Goal: Information Seeking & Learning: Learn about a topic

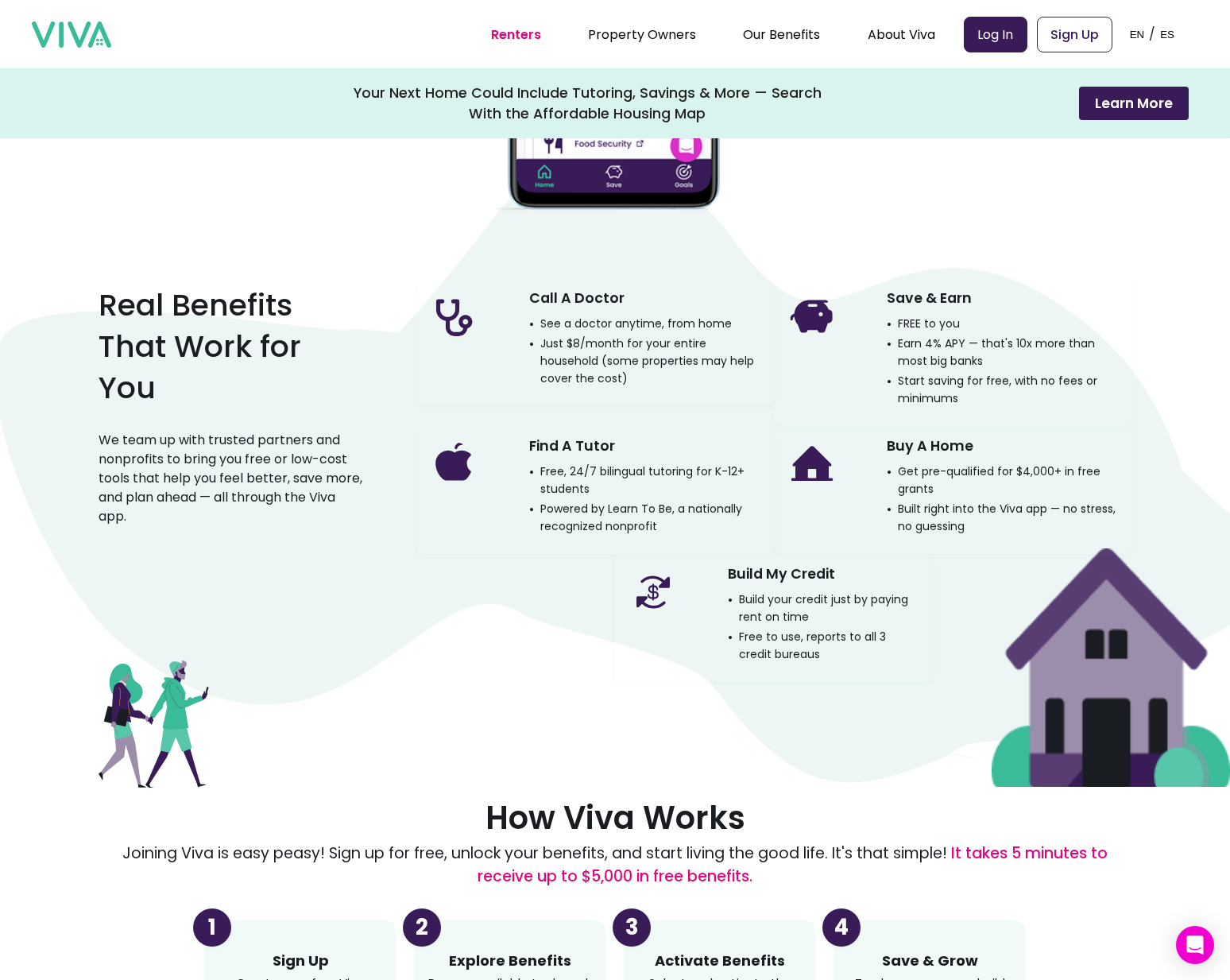
scroll to position [1075, 0]
drag, startPoint x: 605, startPoint y: 508, endPoint x: 670, endPoint y: 508, distance: 65.0
click at [670, 508] on p "Powered by Learn To Be, a nationally recognized nonprofit" at bounding box center [645, 518] width 232 height 35
copy p "Learn To Be"
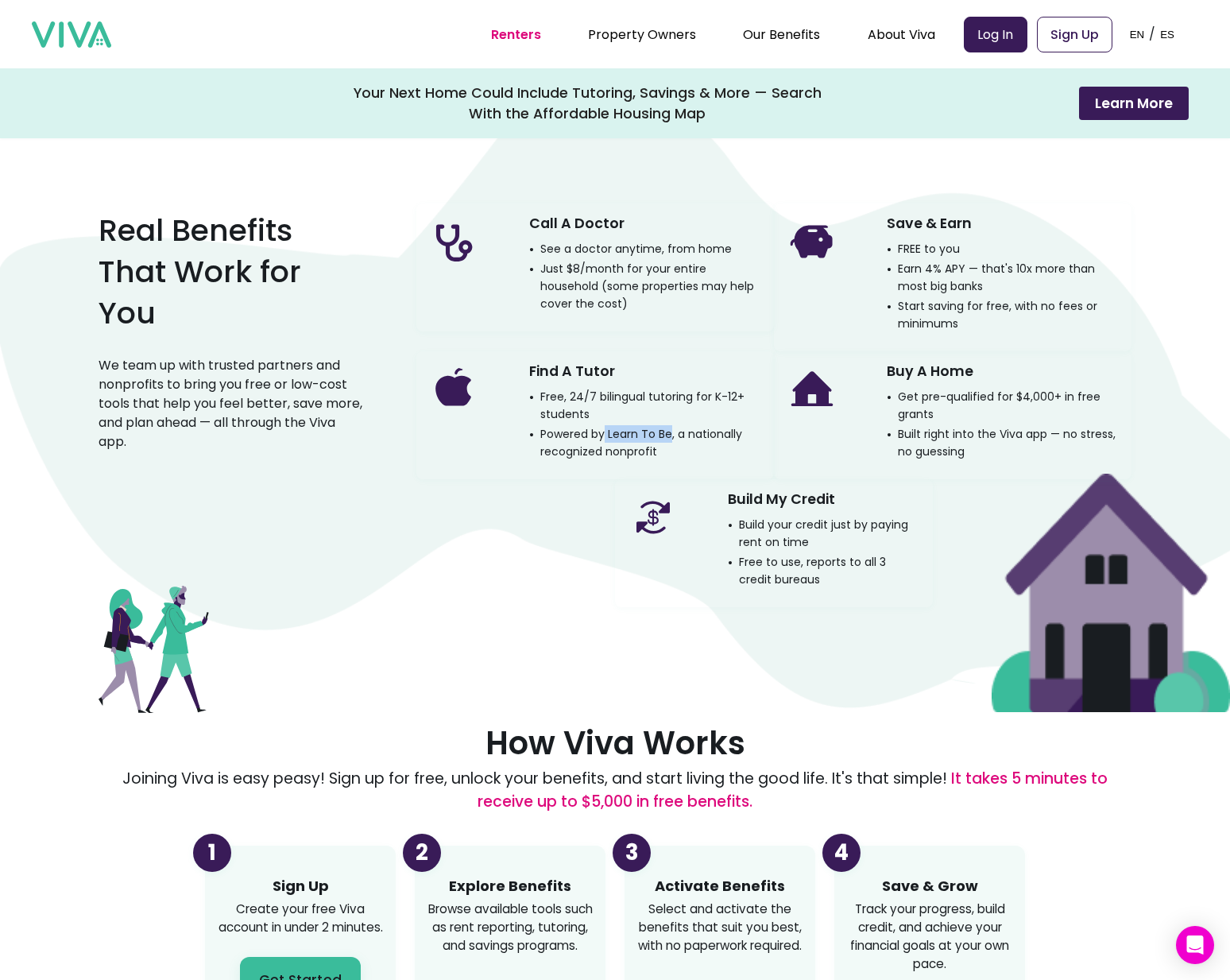
scroll to position [1124, 0]
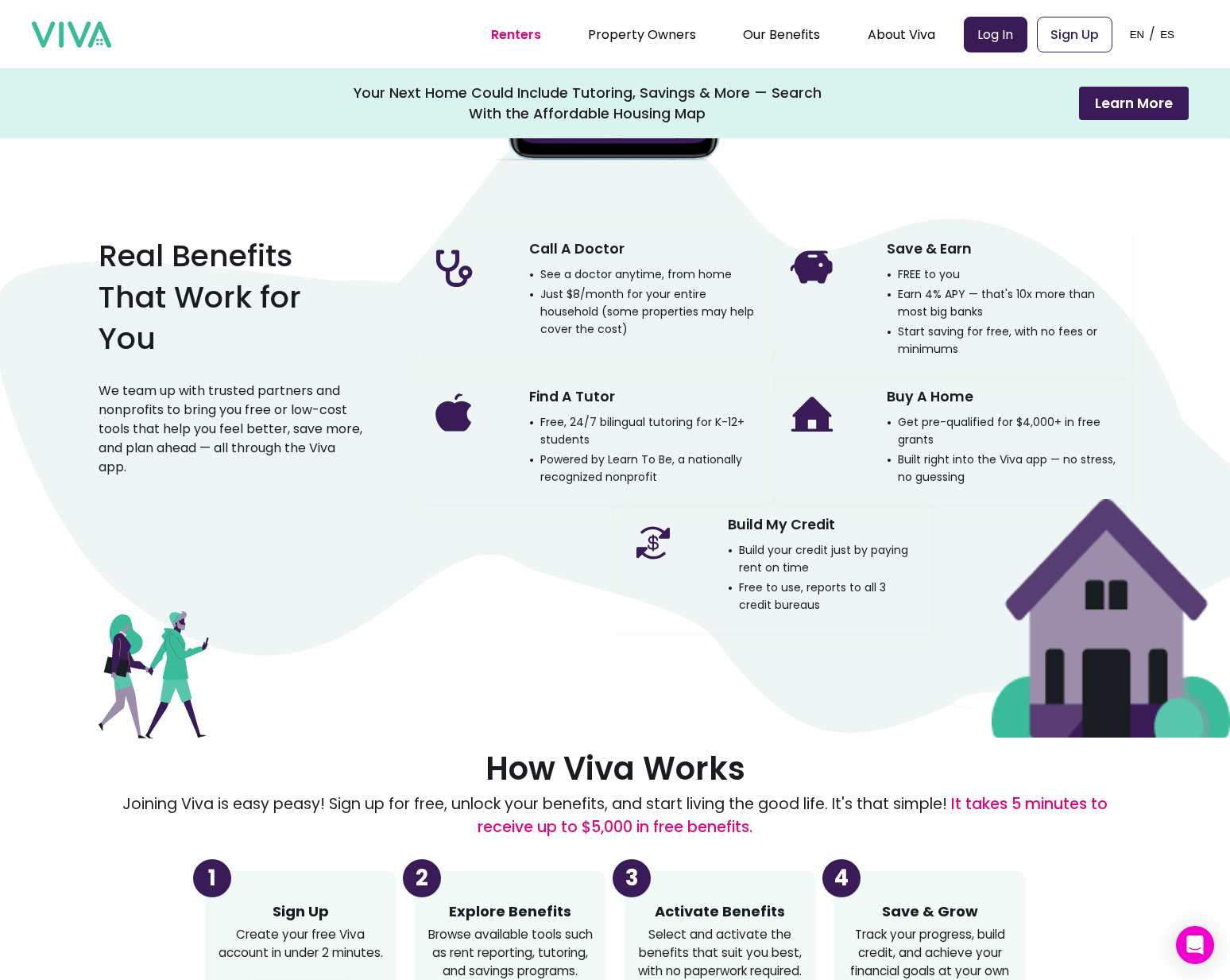
click at [858, 333] on div "Save & Earn FREE to you Earn 4% APY — that's 10x more than most big banks Start…" at bounding box center [952, 303] width 357 height 148
drag, startPoint x: 902, startPoint y: 333, endPoint x: 961, endPoint y: 352, distance: 62.0
click at [961, 352] on p "Start saving for free, with no fees or minimums" at bounding box center [1002, 340] width 232 height 35
copy p "tart saving for free, with no fees or minimums"
click at [958, 352] on p "Start saving for free, with no fees or minimums" at bounding box center [1002, 340] width 232 height 35
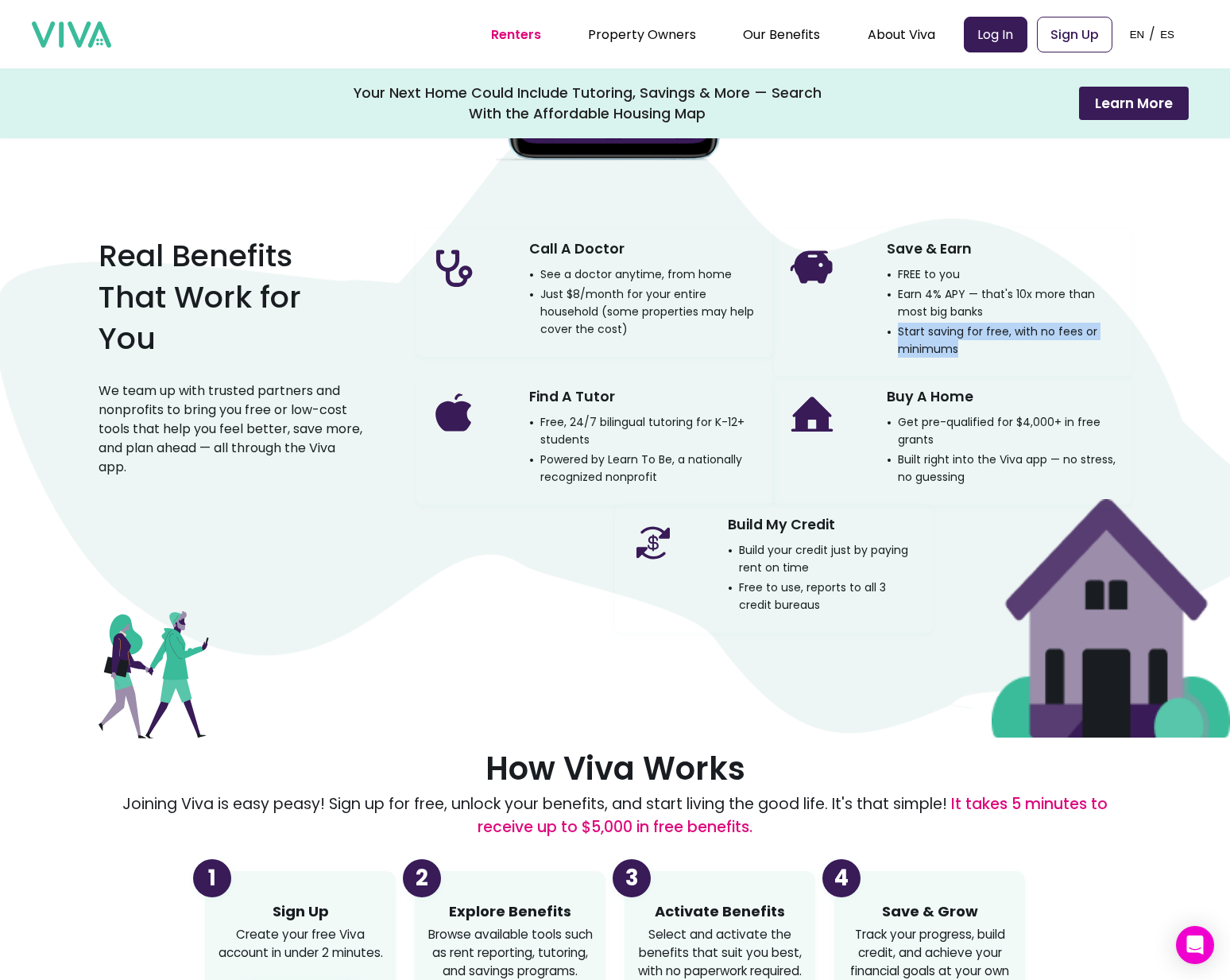
drag, startPoint x: 958, startPoint y: 349, endPoint x: 901, endPoint y: 322, distance: 63.1
click at [901, 322] on div "Save & Earn FREE to you Earn 4% APY — that's 10x more than most big banks Start…" at bounding box center [1002, 296] width 232 height 122
copy p "Start saving for free, with no fees or minimums"
drag, startPoint x: 901, startPoint y: 273, endPoint x: 954, endPoint y: 266, distance: 53.5
click at [956, 266] on p "FREE to you" at bounding box center [922, 274] width 74 height 17
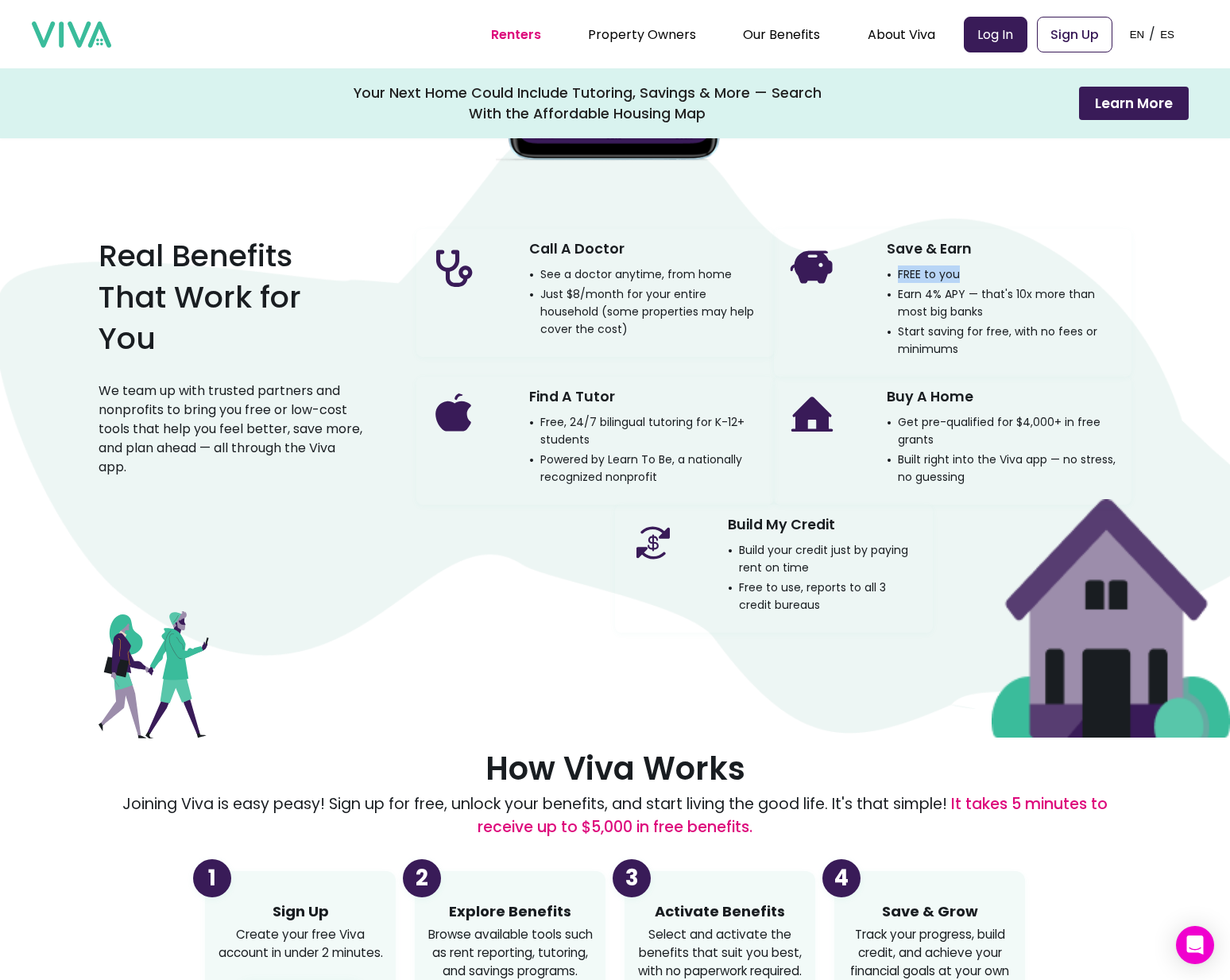
copy p "FREE to you"
click at [940, 347] on p "Start saving for free, with no fees or minimums" at bounding box center [1002, 340] width 232 height 35
drag, startPoint x: 945, startPoint y: 295, endPoint x: 962, endPoint y: 290, distance: 17.7
click at [962, 290] on p "Earn 4% APY — that's 10x more than most big banks" at bounding box center [1002, 303] width 232 height 35
copy p "APY"
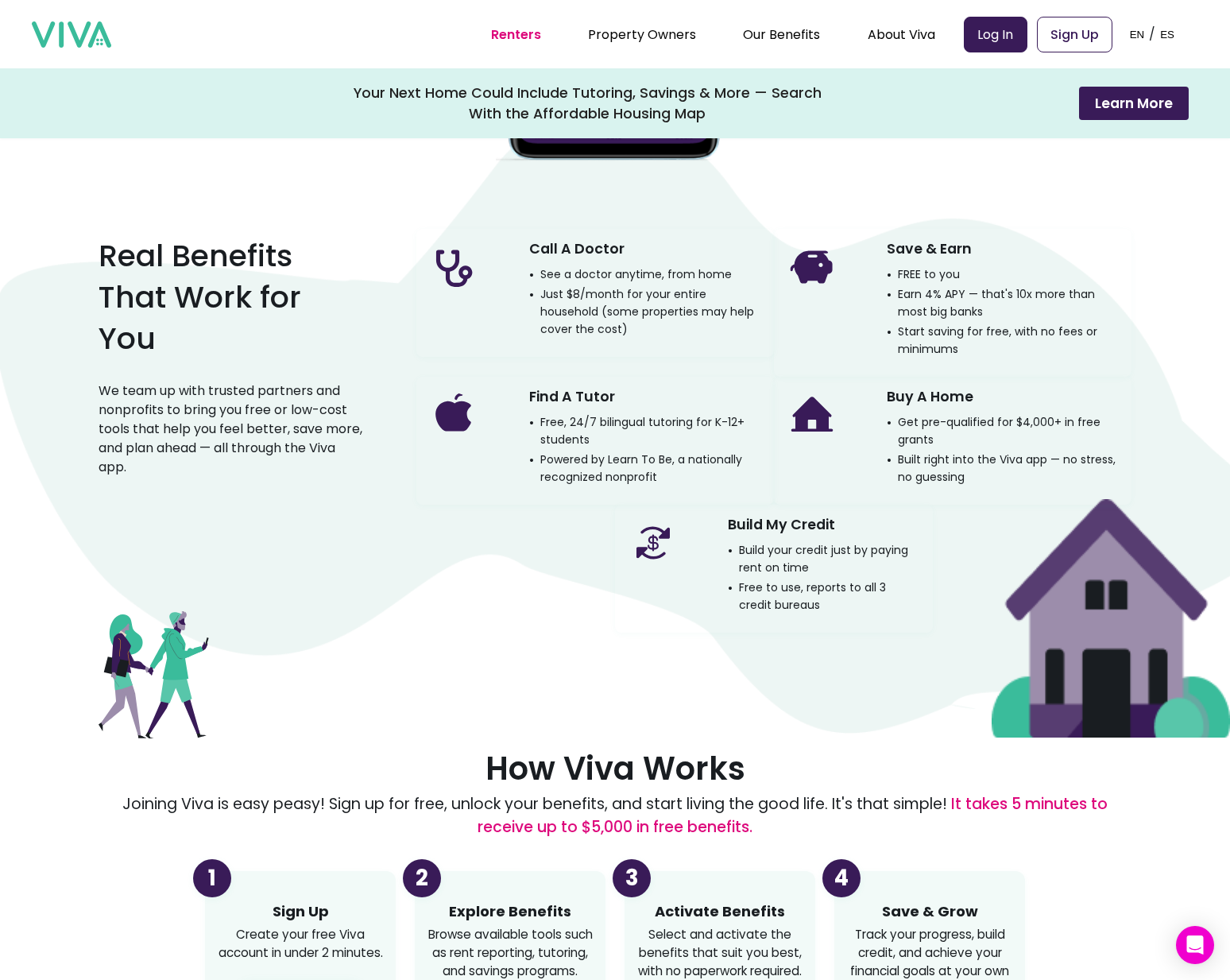
click at [943, 339] on p "Start saving for free, with no fees or minimums" at bounding box center [1002, 340] width 232 height 35
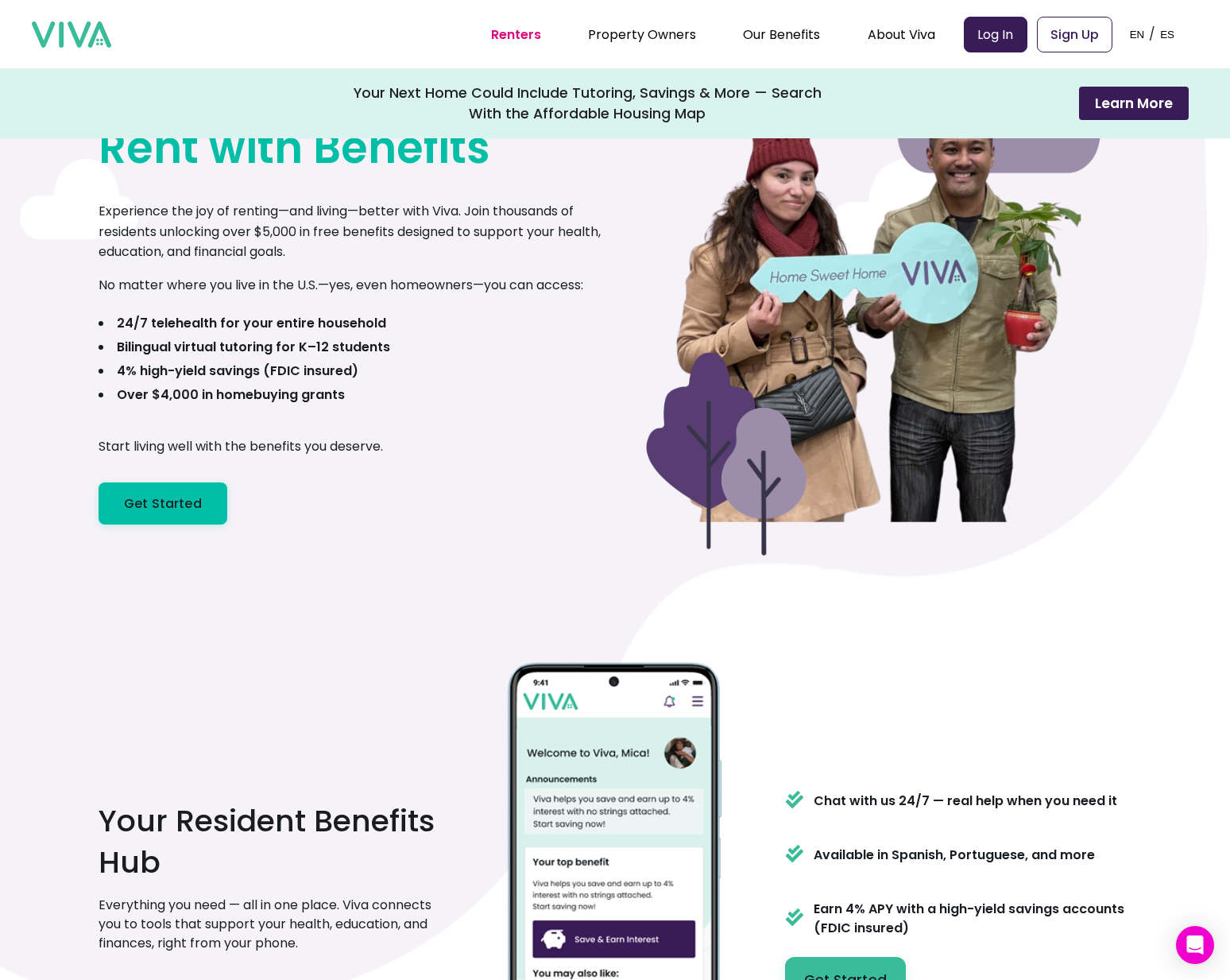
scroll to position [0, 0]
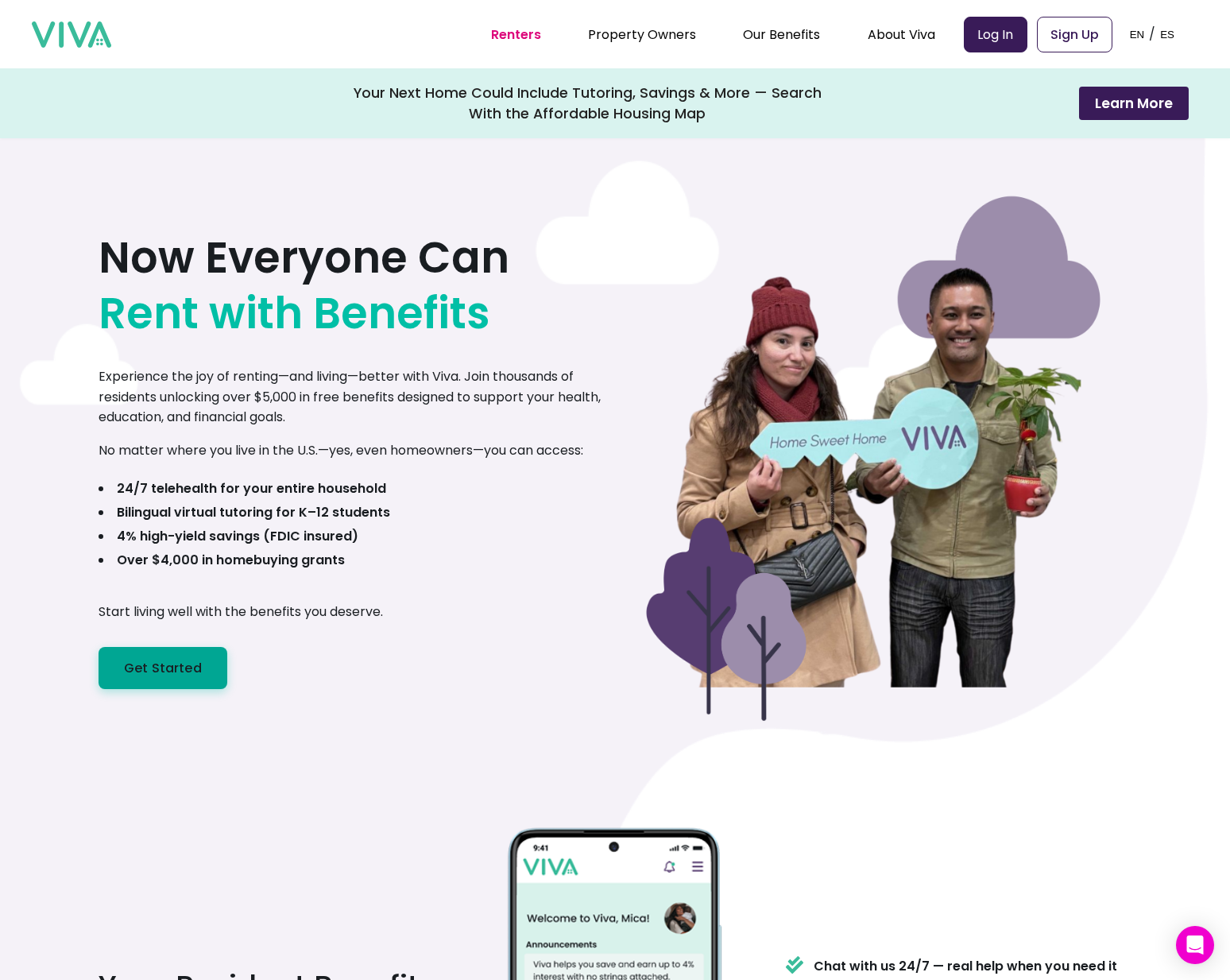
click at [165, 669] on link "Get Started" at bounding box center [162, 668] width 129 height 42
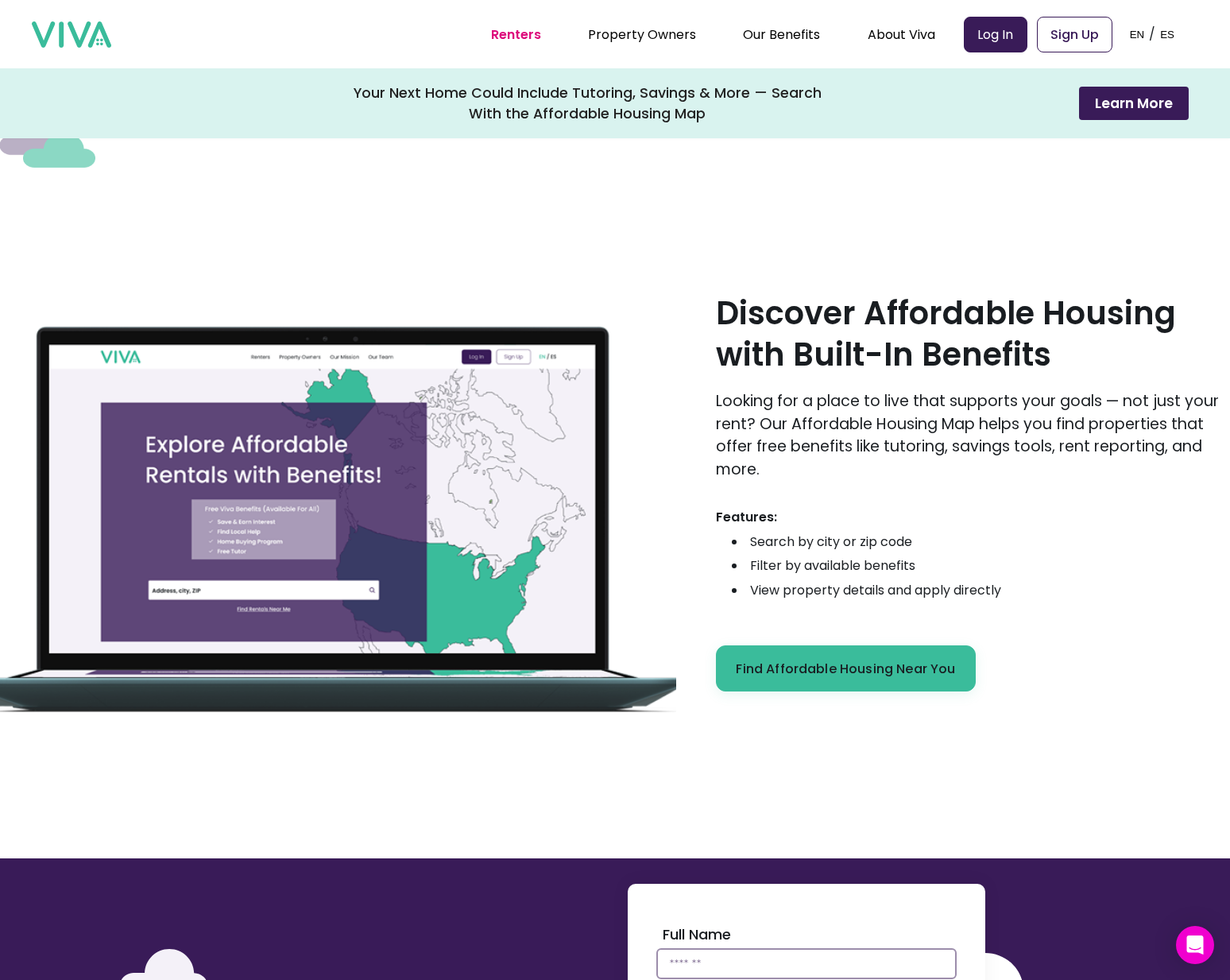
scroll to position [2810, 0]
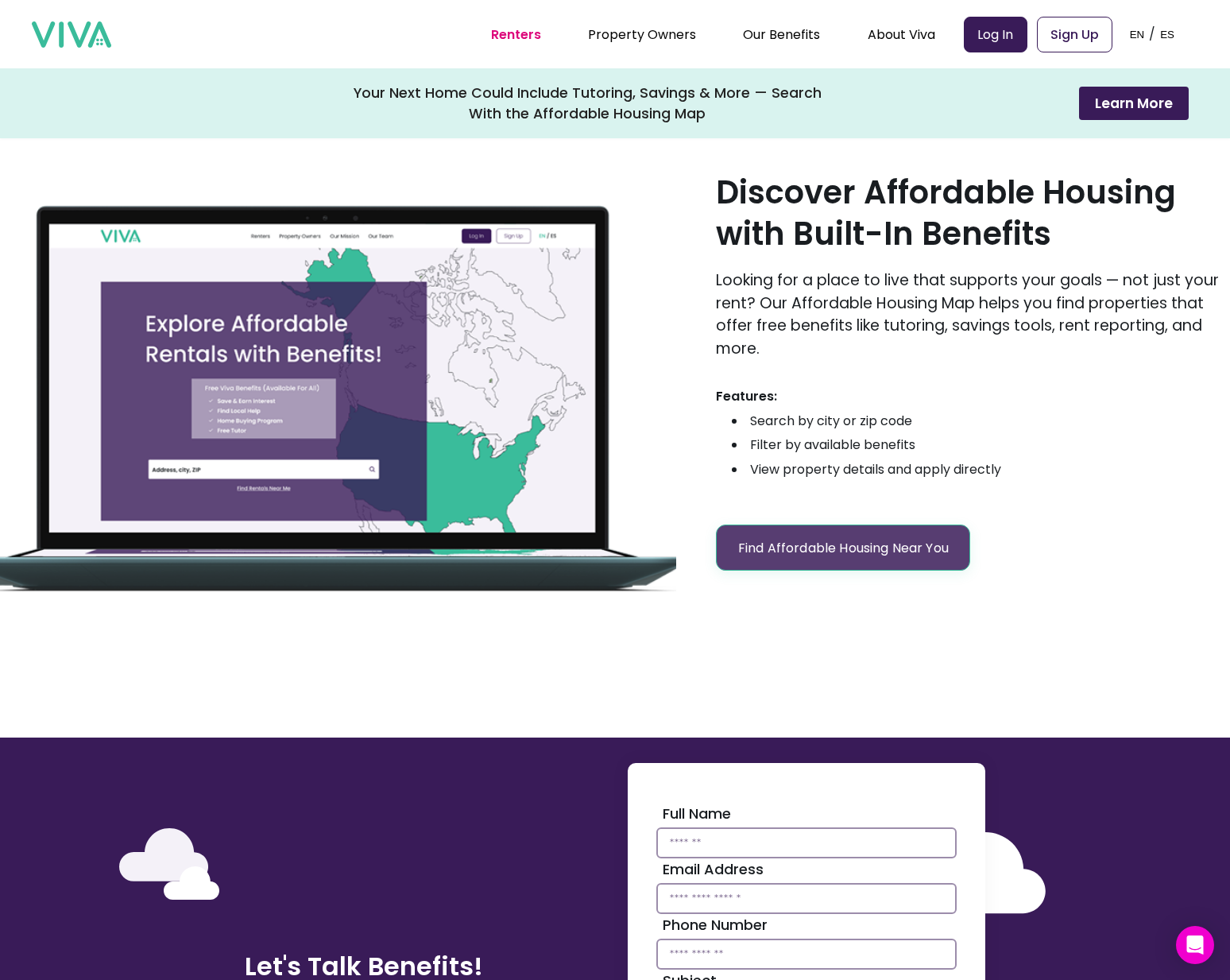
click at [934, 543] on link "Find Affordable Housing Near You" at bounding box center [843, 547] width 254 height 46
